Goal: Task Accomplishment & Management: Use online tool/utility

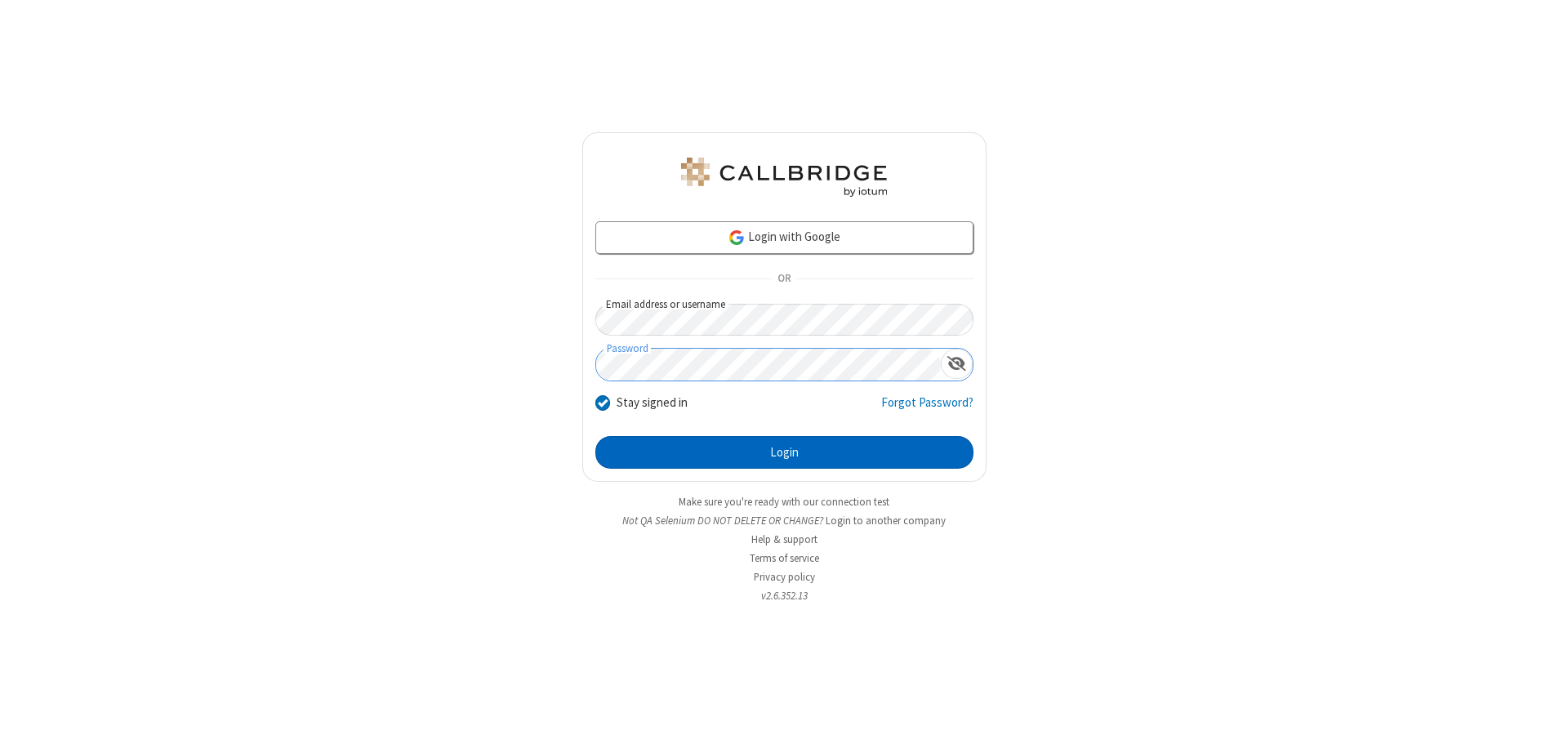
click at [784, 453] on button "Login" at bounding box center [785, 453] width 378 height 33
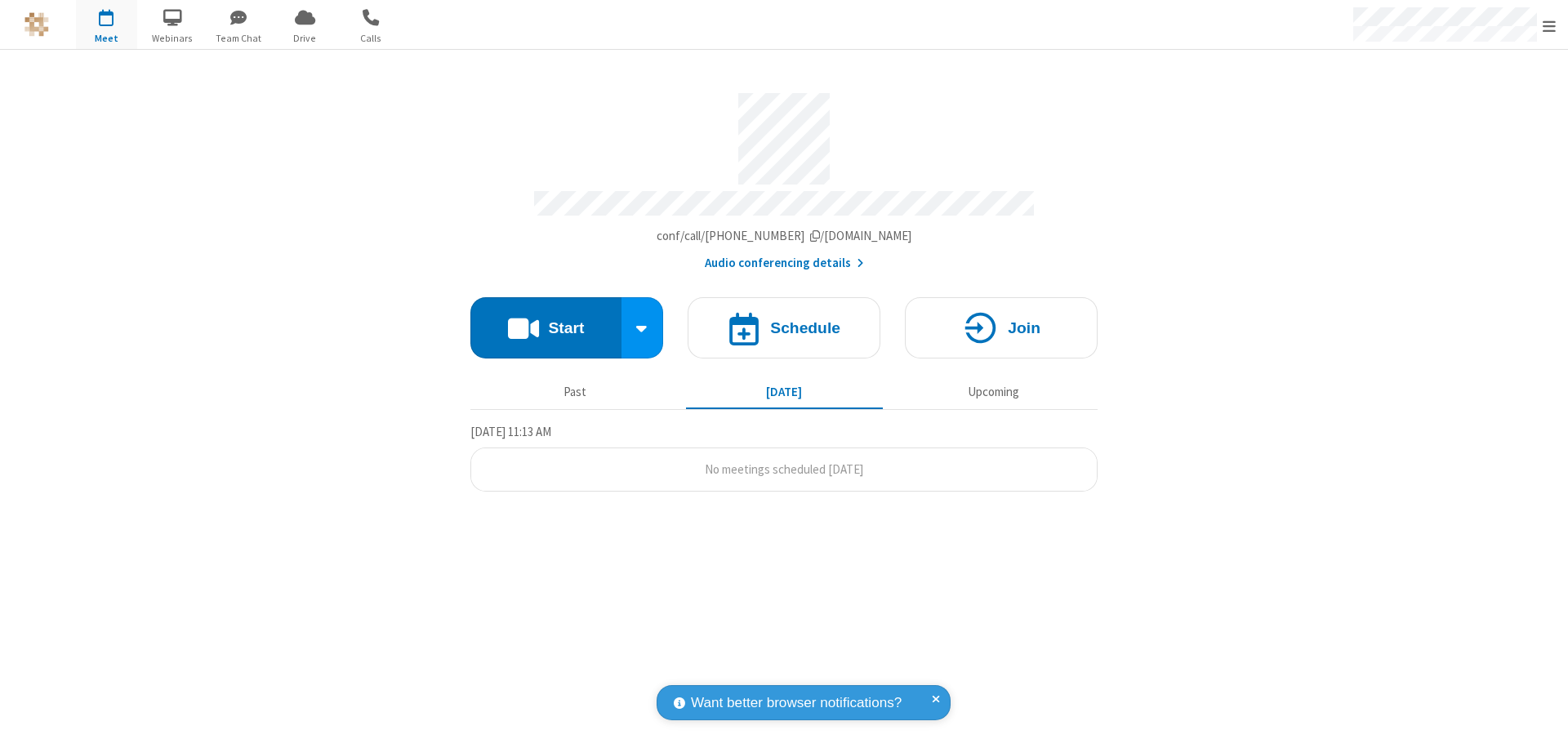
click at [546, 320] on button "Start" at bounding box center [546, 327] width 151 height 61
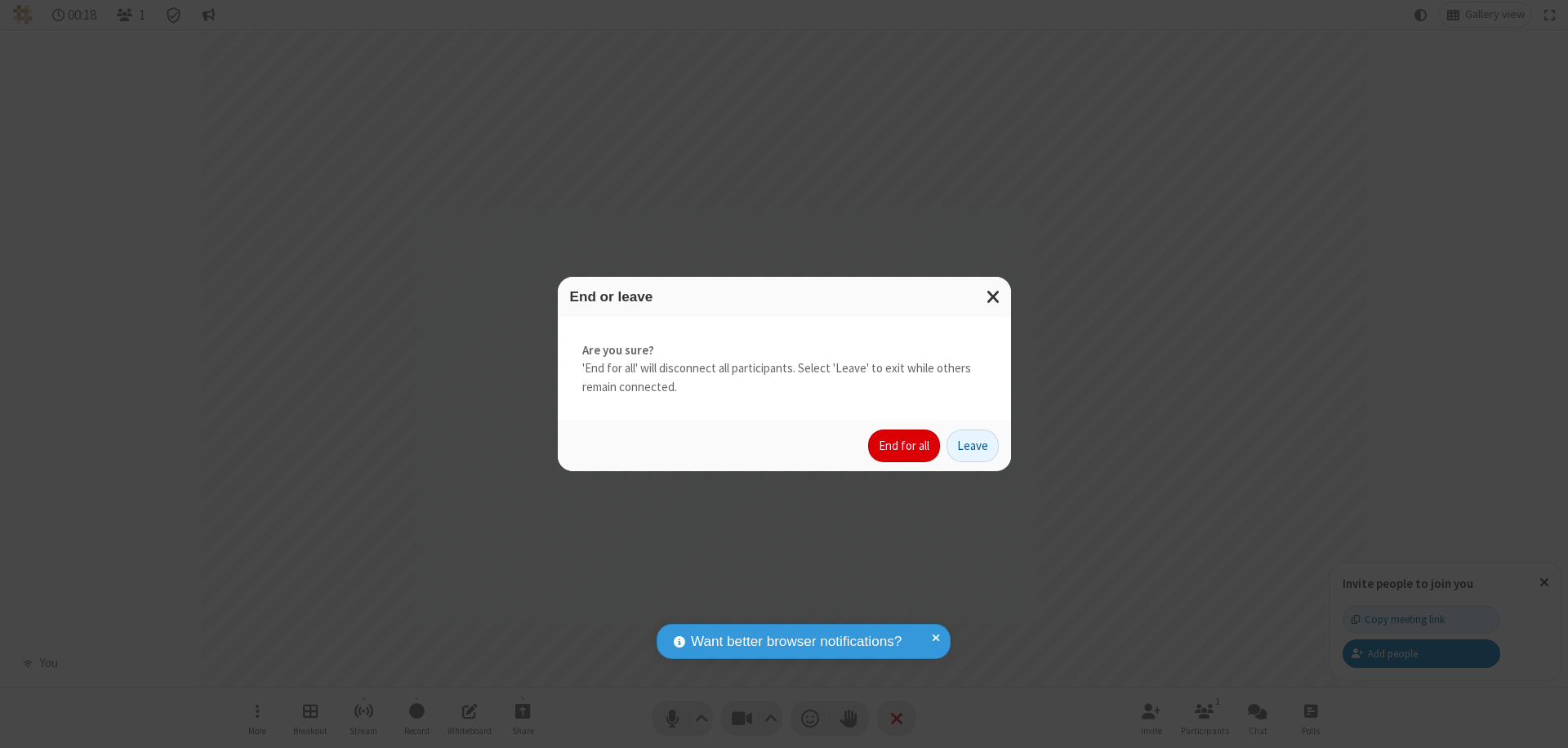
click at [905, 446] on button "End for all" at bounding box center [903, 447] width 72 height 33
